Goal: Task Accomplishment & Management: Complete application form

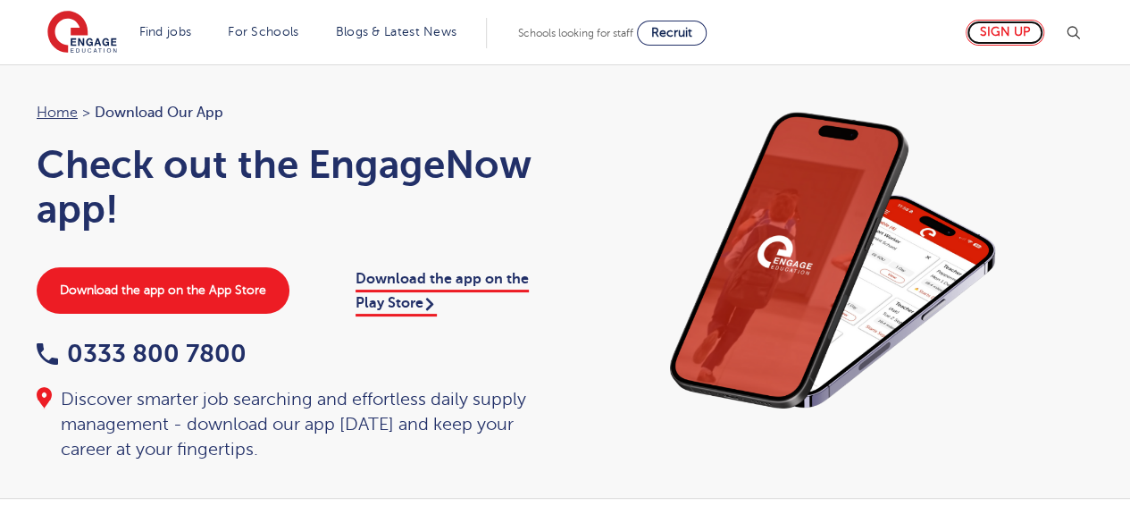
click at [992, 45] on link "Sign up" at bounding box center [1005, 33] width 79 height 26
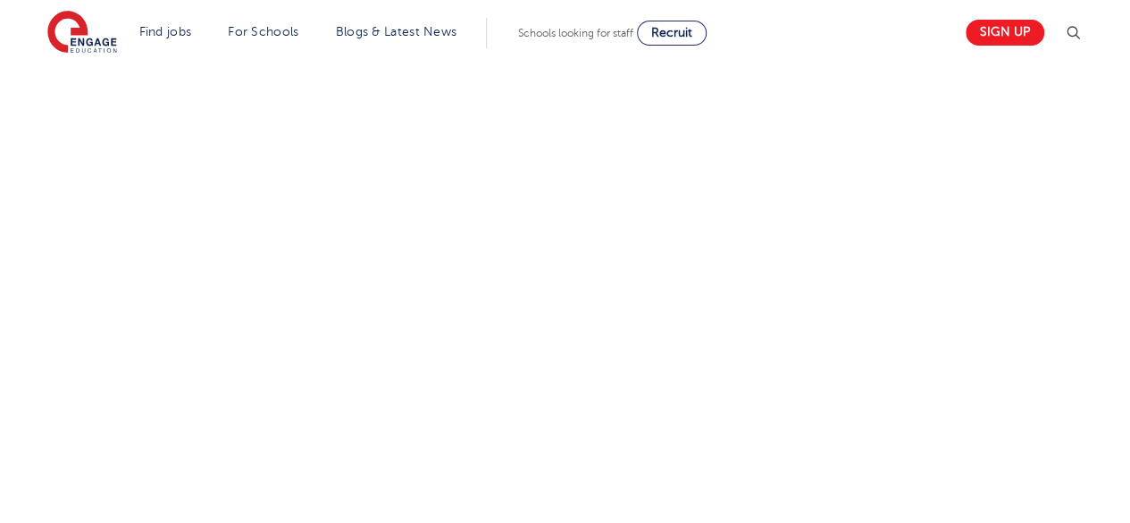
scroll to position [659, 0]
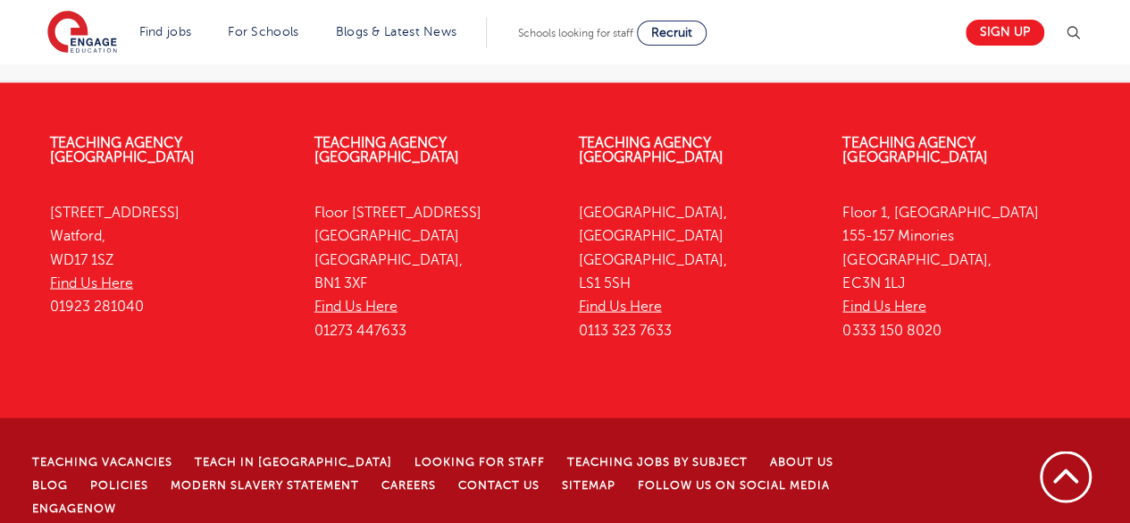
scroll to position [1510, 0]
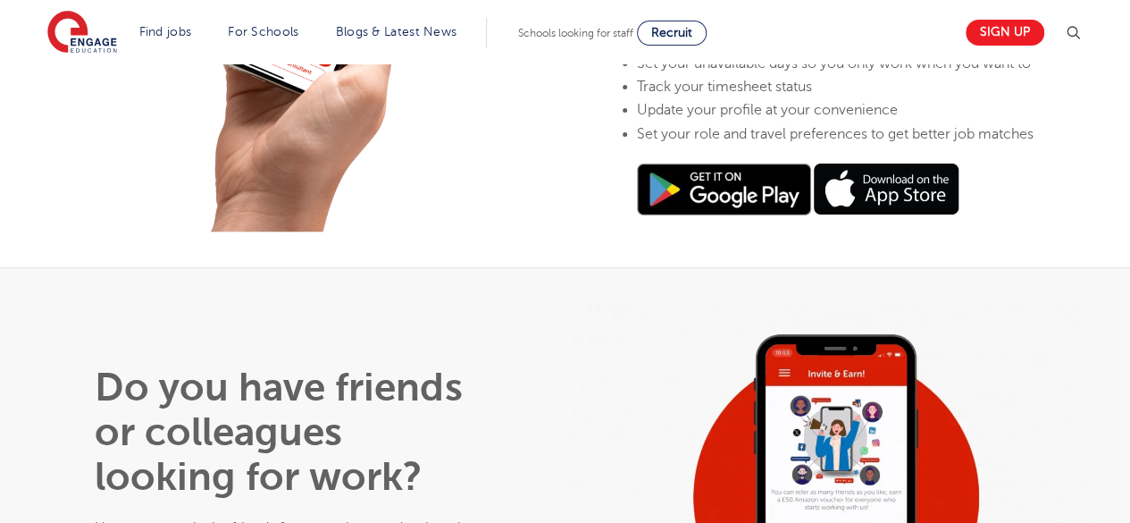
scroll to position [814, 0]
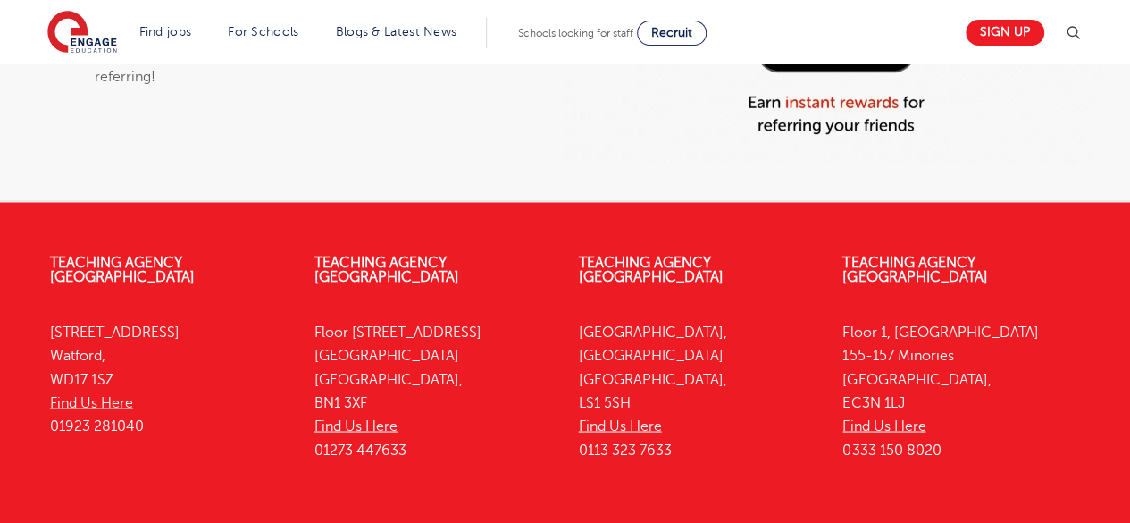
scroll to position [1510, 0]
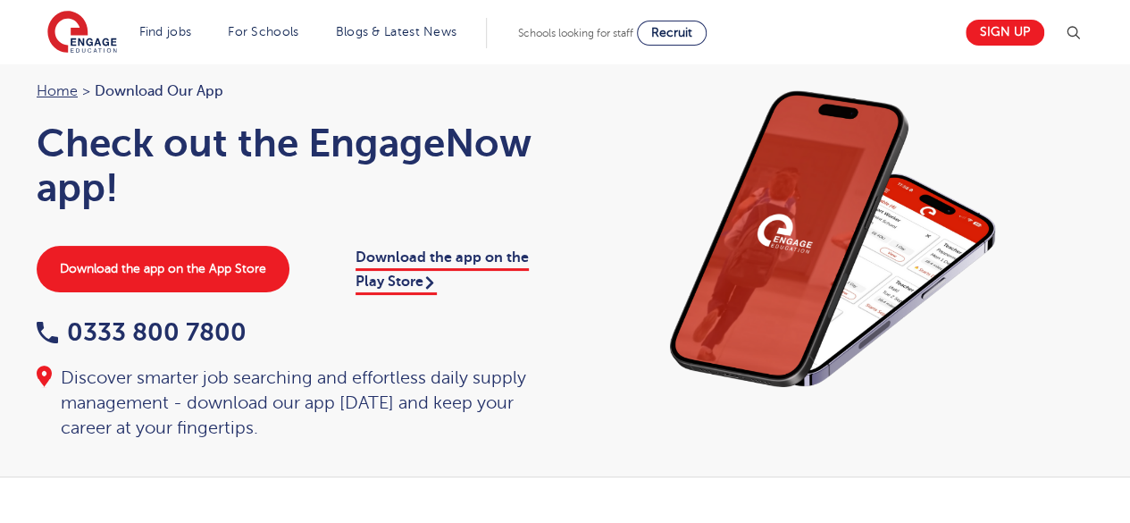
scroll to position [21, 0]
click at [1014, 36] on link "Sign up" at bounding box center [1005, 33] width 79 height 26
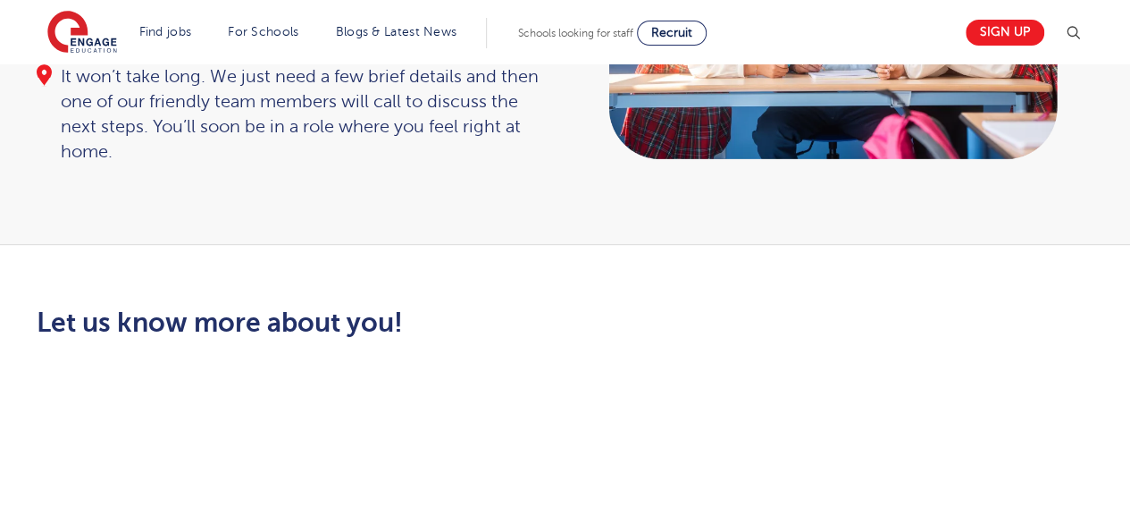
scroll to position [303, 0]
